Goal: Navigation & Orientation: Go to known website

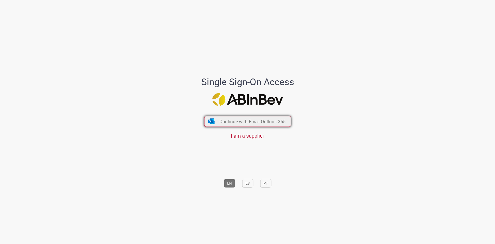
click at [255, 119] on span "Continue with Email Outlook 365" at bounding box center [253, 121] width 66 height 6
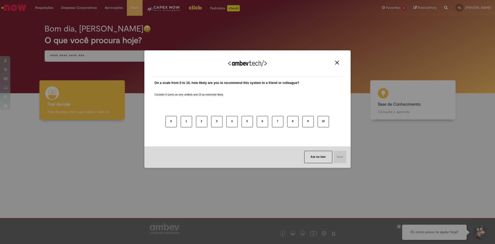
click at [340, 61] on button "Close" at bounding box center [337, 62] width 7 height 4
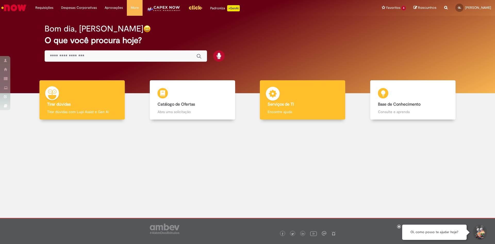
click at [331, 95] on div "Serviços de TI Serviços de TI Encontre ajuda" at bounding box center [302, 99] width 85 height 39
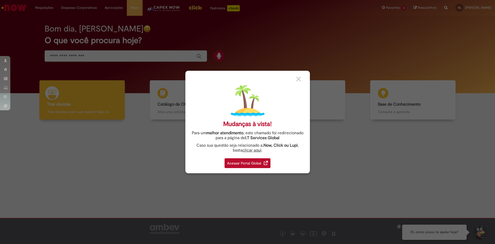
click at [237, 165] on div "Acessar Portal Global" at bounding box center [248, 163] width 46 height 10
